Goal: Use online tool/utility

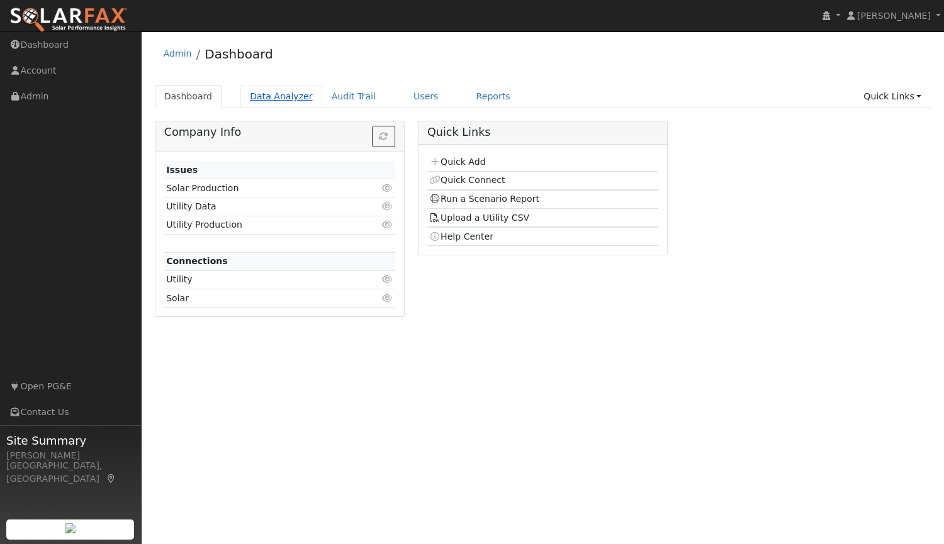
click at [268, 96] on link "Data Analyzer" at bounding box center [281, 96] width 82 height 23
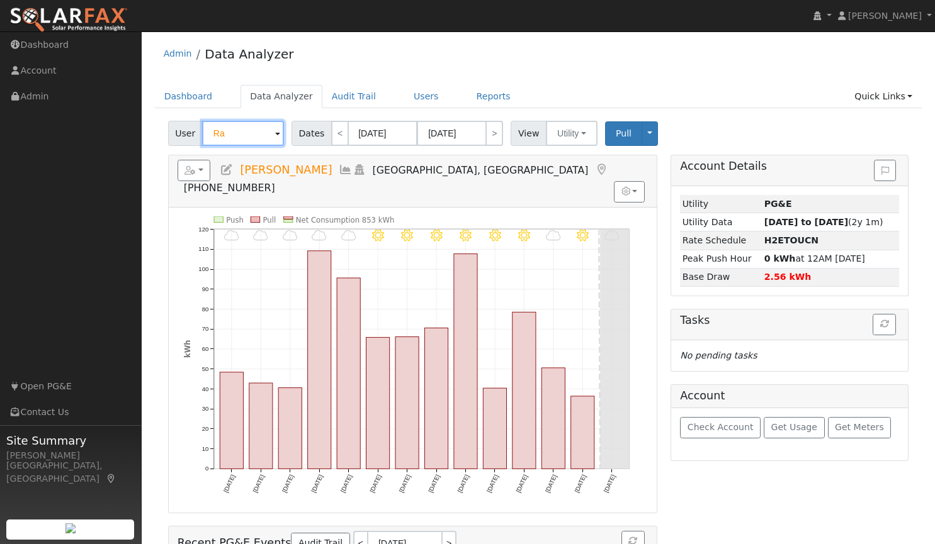
type input "R"
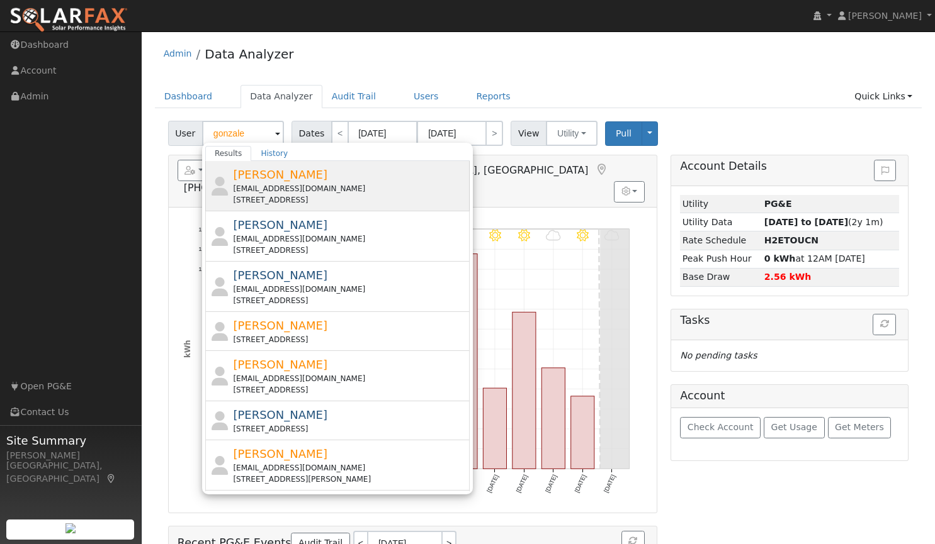
click at [306, 190] on div "[EMAIL_ADDRESS][DOMAIN_NAME]" at bounding box center [350, 188] width 234 height 11
type input "[PERSON_NAME]"
